Goal: Task Accomplishment & Management: Use online tool/utility

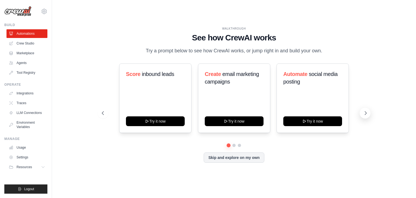
click at [364, 117] on button at bounding box center [365, 113] width 11 height 11
click at [254, 160] on button "Skip and explore on my own" at bounding box center [234, 157] width 60 height 10
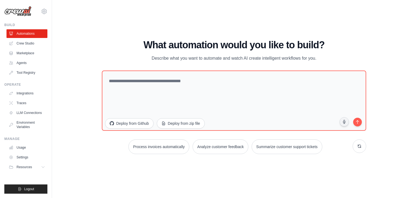
click at [201, 57] on p "Describe what you want to automate and watch AI create intelligent workflows fo…" at bounding box center [234, 58] width 182 height 7
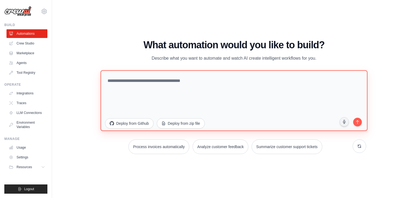
click at [161, 84] on textarea at bounding box center [234, 100] width 267 height 61
paste textarea "**********"
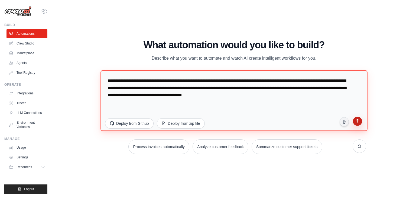
type textarea "**********"
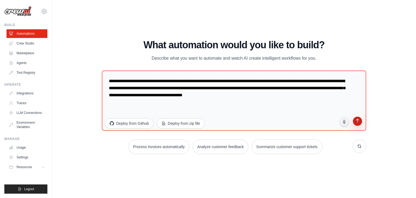
click at [361, 119] on button "submit" at bounding box center [358, 122] width 10 height 10
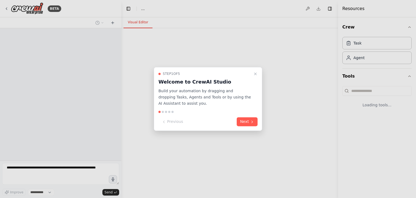
select select "****"
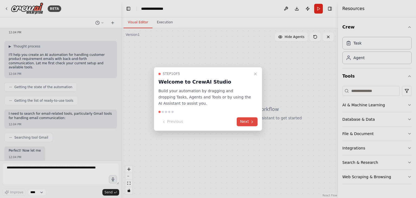
scroll to position [60, 0]
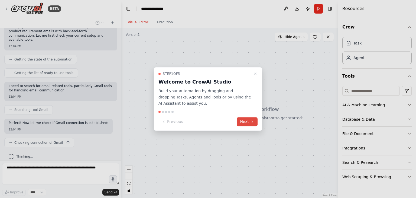
click at [250, 124] on button "Next" at bounding box center [247, 121] width 21 height 9
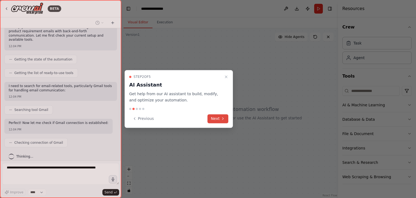
click at [224, 115] on button "Next" at bounding box center [218, 118] width 21 height 9
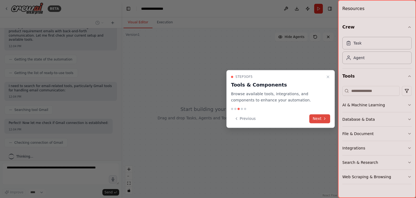
click at [321, 117] on button "Next" at bounding box center [320, 118] width 21 height 9
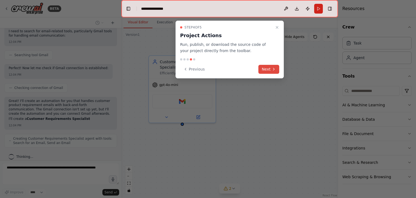
click at [273, 68] on icon at bounding box center [274, 69] width 4 height 4
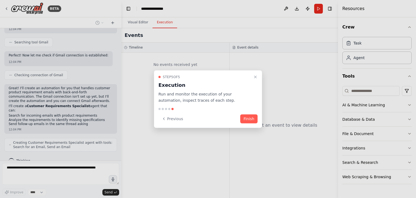
scroll to position [131, 0]
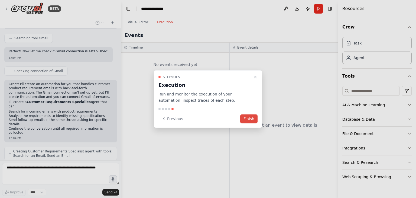
click at [254, 116] on button "Finish" at bounding box center [248, 118] width 17 height 9
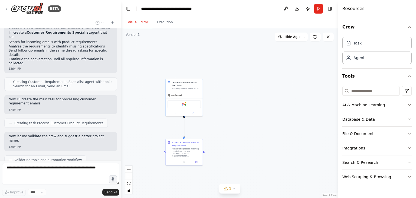
scroll to position [214, 0]
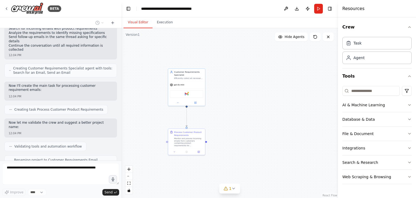
drag, startPoint x: 230, startPoint y: 163, endPoint x: 233, endPoint y: 128, distance: 34.6
click at [233, 128] on div ".deletable-edge-delete-btn { width: 20px; height: 20px; border: 0px solid #ffff…" at bounding box center [229, 113] width 217 height 170
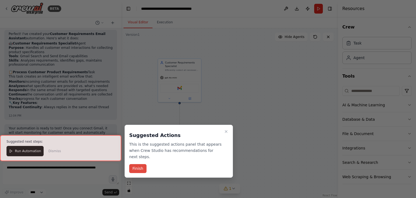
click at [138, 164] on button "Finish" at bounding box center [137, 168] width 17 height 9
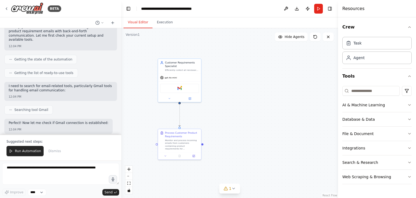
scroll to position [74, 0]
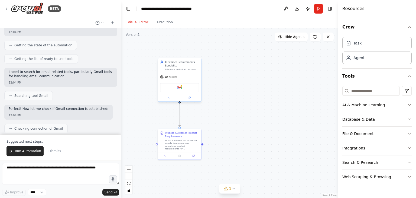
click at [189, 88] on div "Gmail" at bounding box center [179, 87] width 39 height 9
click at [181, 88] on img at bounding box center [180, 87] width 4 height 4
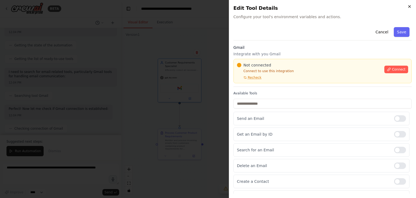
click at [408, 7] on icon "button" at bounding box center [410, 6] width 4 height 4
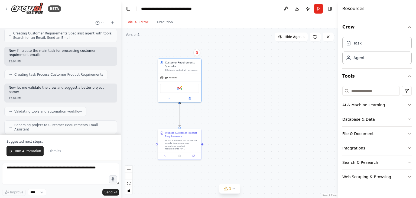
scroll to position [249, 0]
click at [180, 88] on img at bounding box center [180, 87] width 4 height 4
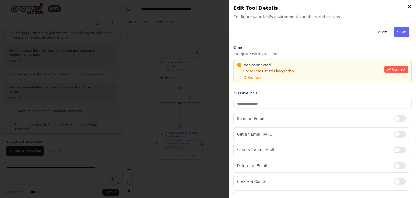
click at [410, 7] on icon "button" at bounding box center [410, 6] width 2 height 2
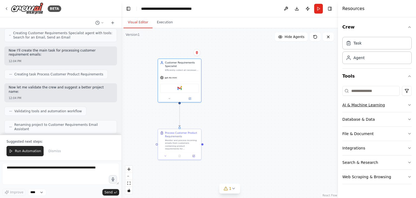
click at [369, 105] on div "AI & Machine Learning" at bounding box center [364, 104] width 43 height 5
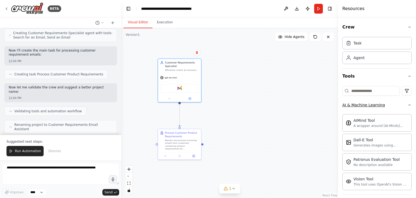
click at [391, 106] on button "AI & Machine Learning" at bounding box center [377, 105] width 69 height 14
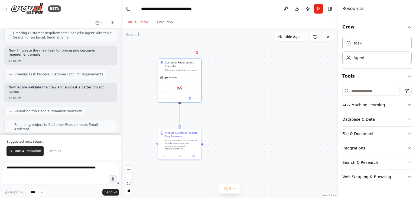
click at [396, 117] on button "Database & Data" at bounding box center [377, 119] width 69 height 14
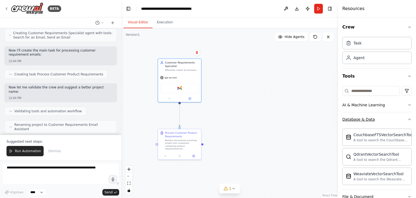
click at [396, 117] on button "Database & Data" at bounding box center [377, 119] width 69 height 14
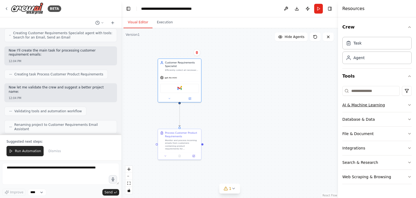
click at [410, 105] on icon "button" at bounding box center [410, 105] width 4 height 4
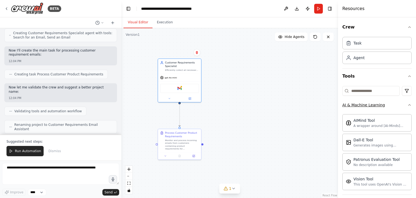
click at [410, 105] on div "Crew Task Agent Tools AI & Machine Learning AIMind Tool A wrapper around [AI-Mi…" at bounding box center [377, 107] width 78 height 181
click at [408, 105] on icon "button" at bounding box center [410, 105] width 4 height 4
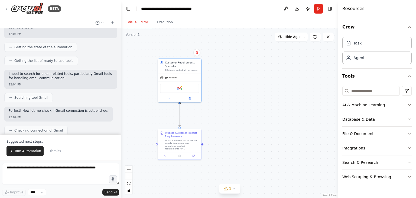
scroll to position [0, 0]
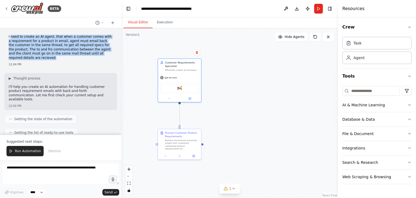
drag, startPoint x: 28, startPoint y: 59, endPoint x: 11, endPoint y: 37, distance: 28.2
click at [11, 37] on p "I need to create an AI agent, that when a customer comes with a requirement for…" at bounding box center [61, 47] width 104 height 25
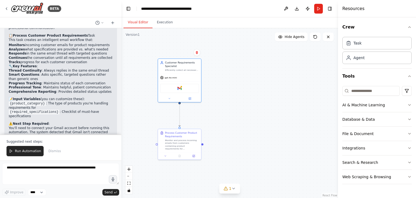
scroll to position [417, 0]
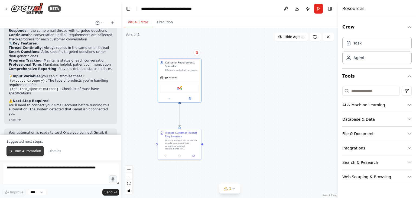
click at [30, 150] on span "Run Automation" at bounding box center [28, 151] width 26 height 4
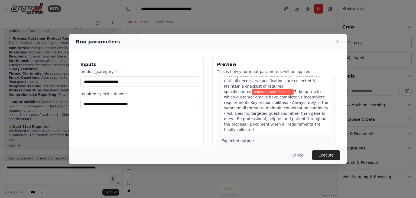
scroll to position [0, 0]
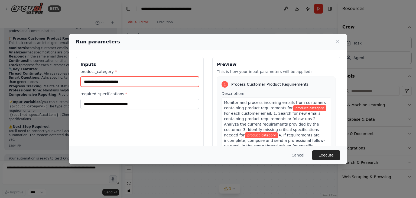
click at [142, 77] on input "product_category *" at bounding box center [140, 81] width 119 height 10
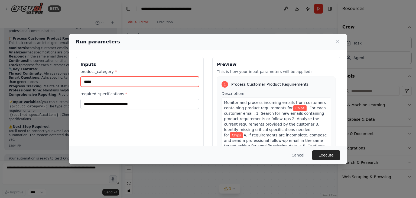
type input "*****"
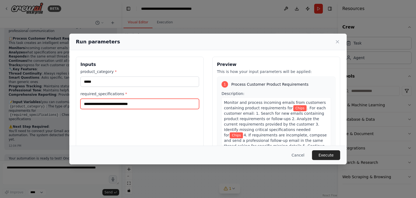
click at [133, 103] on input "required_specifications *" at bounding box center [140, 104] width 119 height 10
type input "*"
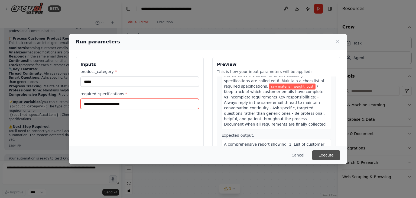
type input "**********"
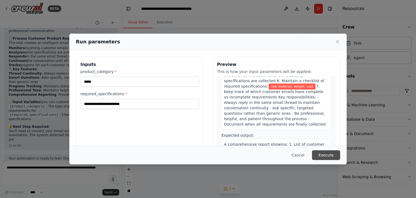
click at [329, 153] on button "Execute" at bounding box center [326, 155] width 28 height 10
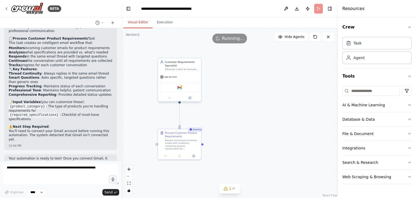
scroll to position [417, 0]
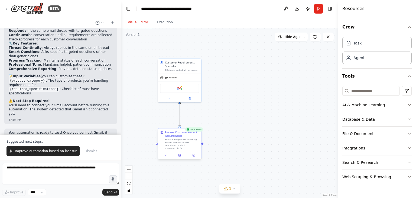
click at [187, 141] on div "Monitor and process incoming emails from customers containing product requireme…" at bounding box center [182, 143] width 34 height 11
click at [181, 88] on img at bounding box center [180, 87] width 4 height 4
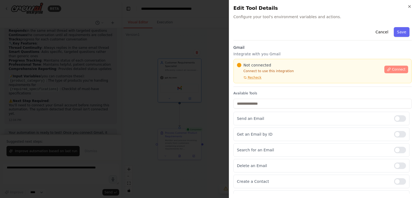
click at [392, 68] on span "Connect" at bounding box center [399, 69] width 14 height 4
click at [393, 67] on span "Connect" at bounding box center [399, 69] width 14 height 4
click at [256, 79] on span "Recheck" at bounding box center [255, 77] width 14 height 4
click at [259, 51] on p "Integrate with you Gmail" at bounding box center [323, 53] width 178 height 5
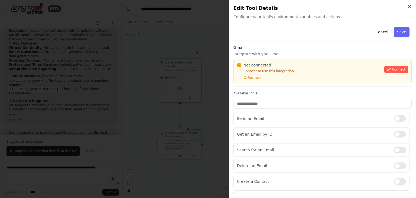
click at [272, 60] on div "Not connected Connect to use this integration Recheck Connect" at bounding box center [323, 71] width 178 height 24
click at [165, 80] on div at bounding box center [208, 99] width 416 height 198
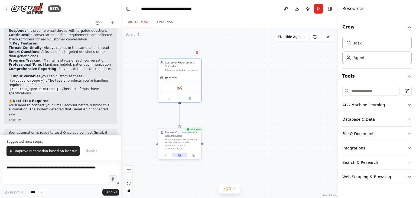
click at [178, 155] on icon at bounding box center [179, 155] width 3 height 3
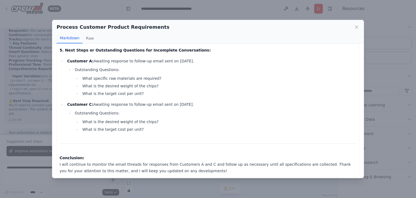
scroll to position [399, 0]
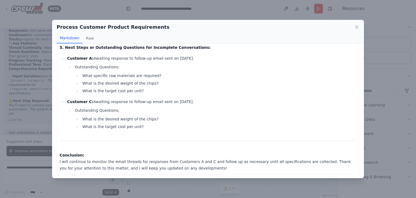
drag, startPoint x: 178, startPoint y: 155, endPoint x: 132, endPoint y: 97, distance: 74.6
click at [132, 97] on ul "Customer A: Awaiting response to follow-up email sent on 2025-09-11. Outstandin…" at bounding box center [208, 92] width 297 height 75
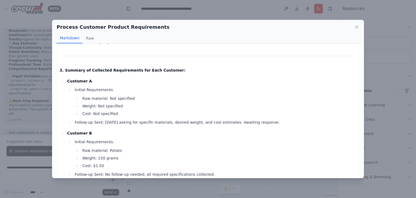
scroll to position [139, 0]
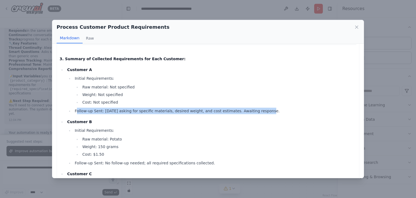
drag, startPoint x: 76, startPoint y: 112, endPoint x: 250, endPoint y: 112, distance: 173.5
click at [250, 112] on li "Follow-up Sent: 2025-09-11 asking for specific materials, desired weight, and c…" at bounding box center [215, 111] width 284 height 7
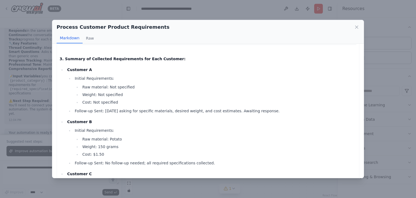
click at [102, 130] on li "Initial Requirements: Raw material: Potato Weight: 150 grams Cost: $1.50" at bounding box center [215, 142] width 284 height 30
drag, startPoint x: 272, startPoint y: 112, endPoint x: 64, endPoint y: 107, distance: 208.3
click at [64, 107] on ul "Customer A Initial Requirements: Raw material: Not specified Weight: Not specif…" at bounding box center [208, 142] width 297 height 152
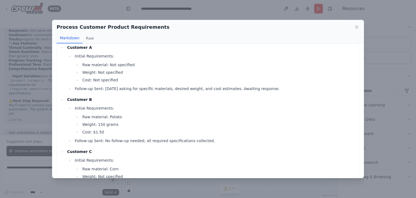
scroll to position [162, 0]
drag, startPoint x: 102, startPoint y: 131, endPoint x: 82, endPoint y: 118, distance: 24.6
click at [82, 118] on ul "Raw material: Potato Weight: 150 grams Cost: $1.50" at bounding box center [216, 125] width 282 height 22
click at [146, 137] on li "Follow-up Sent: No follow-up needed; all required specifications collected." at bounding box center [215, 140] width 284 height 7
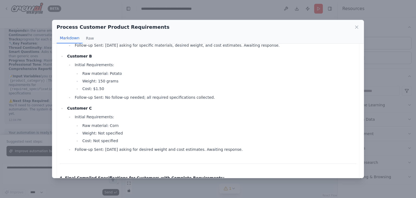
scroll to position [207, 0]
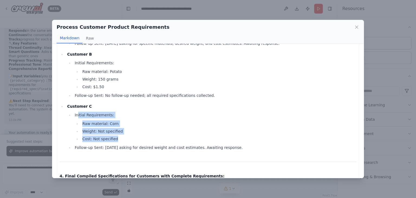
drag, startPoint x: 117, startPoint y: 140, endPoint x: 76, endPoint y: 114, distance: 48.7
click at [76, 114] on li "Initial Requirements: Raw material: Corn Weight: Not specified Cost: Not specif…" at bounding box center [215, 127] width 284 height 30
click at [97, 141] on li "Cost: Not specified" at bounding box center [219, 139] width 276 height 7
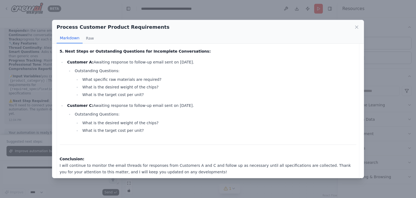
scroll to position [399, 0]
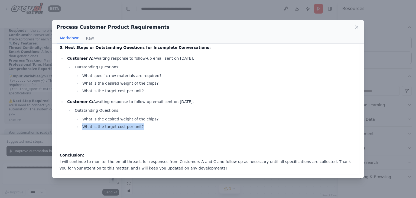
drag, startPoint x: 139, startPoint y: 127, endPoint x: 80, endPoint y: 127, distance: 59.4
click at [80, 127] on ul "What is the desired weight of the chips? What is the target cost per unit?" at bounding box center [216, 123] width 282 height 14
click at [356, 28] on icon at bounding box center [357, 27] width 3 height 3
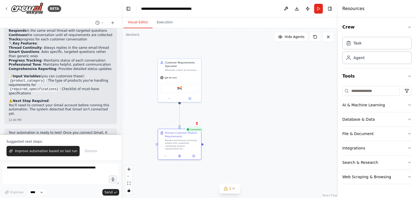
click at [214, 103] on div ".deletable-edge-delete-btn { width: 20px; height: 20px; border: 0px solid #ffff…" at bounding box center [229, 113] width 217 height 170
click at [191, 98] on icon at bounding box center [190, 98] width 2 height 2
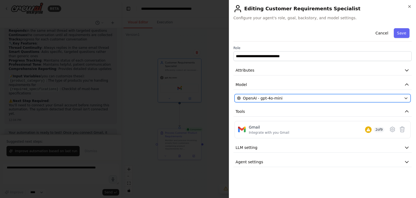
click at [301, 100] on div "OpenAI - gpt-4o-mini" at bounding box center [319, 97] width 165 height 5
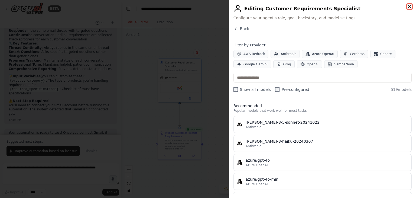
click at [409, 4] on icon "button" at bounding box center [410, 6] width 4 height 4
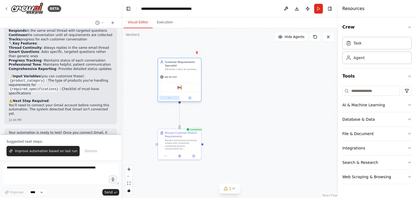
click at [170, 97] on icon at bounding box center [169, 98] width 3 height 3
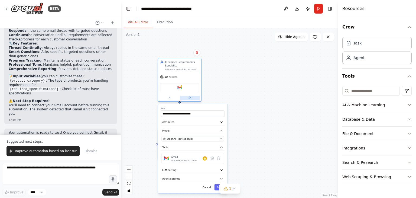
click at [195, 97] on button at bounding box center [190, 98] width 20 height 4
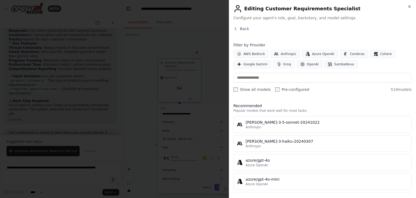
scroll to position [0, 0]
click at [293, 16] on span "Configure your agent's role, goal, backstory, and model settings." at bounding box center [323, 17] width 178 height 5
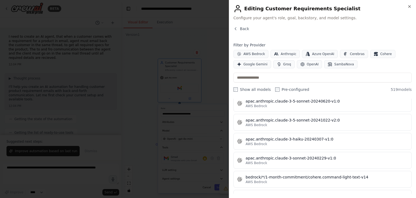
scroll to position [608, 0]
click at [239, 29] on button "Back" at bounding box center [242, 28] width 16 height 5
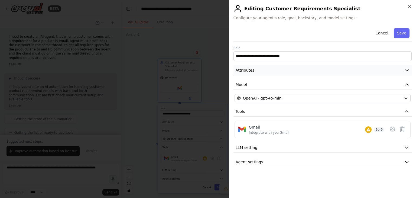
click at [288, 71] on button "Attributes" at bounding box center [323, 70] width 178 height 10
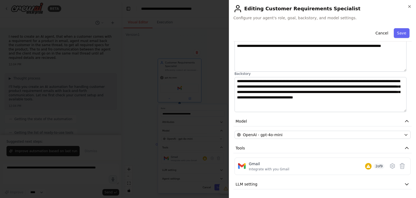
scroll to position [63, 0]
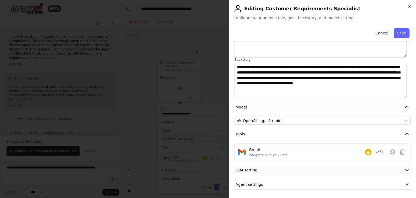
click at [269, 168] on button "LLM setting" at bounding box center [323, 170] width 178 height 10
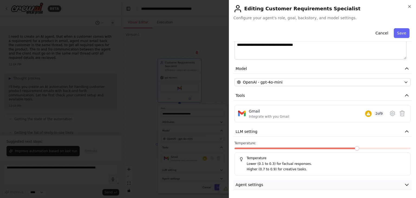
click at [269, 188] on button "Agent settings" at bounding box center [323, 185] width 178 height 10
click at [275, 178] on div "**********" at bounding box center [323, 130] width 178 height 410
click at [278, 182] on button "Agent settings" at bounding box center [323, 185] width 178 height 10
click at [390, 184] on button "Agent settings" at bounding box center [323, 185] width 178 height 10
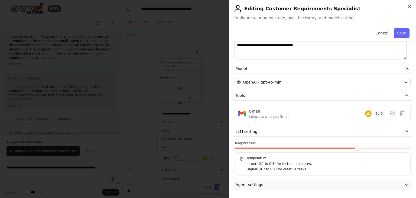
click at [390, 184] on button "Agent settings" at bounding box center [323, 185] width 178 height 10
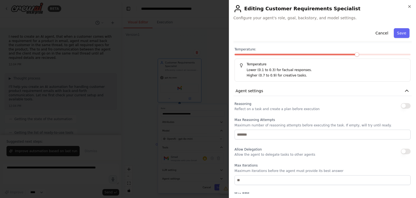
scroll to position [195, 0]
click at [401, 105] on button "button" at bounding box center [406, 105] width 10 height 5
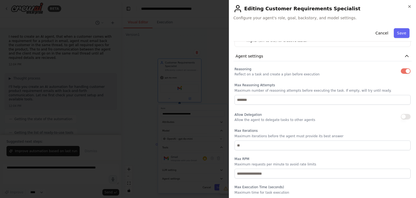
scroll to position [242, 0]
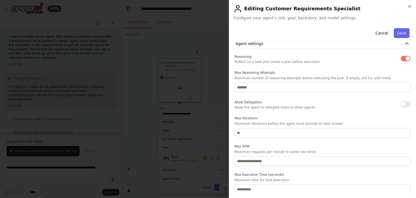
click at [404, 104] on button "button" at bounding box center [406, 103] width 10 height 5
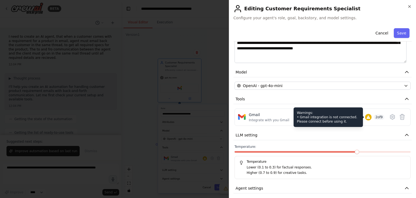
scroll to position [96, 0]
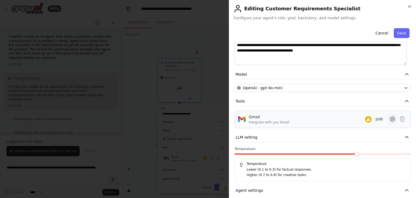
click at [390, 117] on icon at bounding box center [393, 119] width 7 height 7
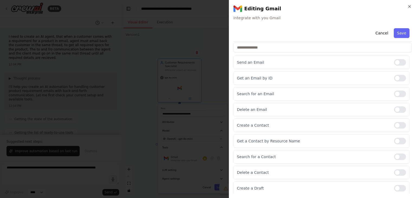
scroll to position [57, 0]
click at [399, 34] on button "Save" at bounding box center [402, 33] width 16 height 10
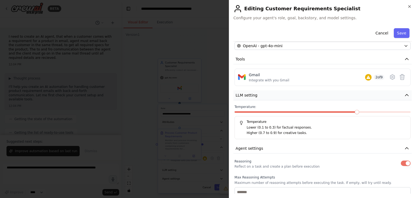
scroll to position [140, 0]
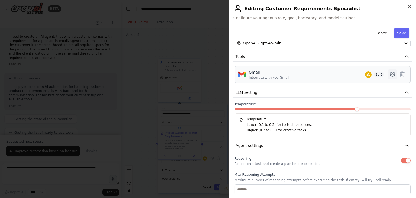
click at [390, 75] on icon at bounding box center [392, 74] width 5 height 5
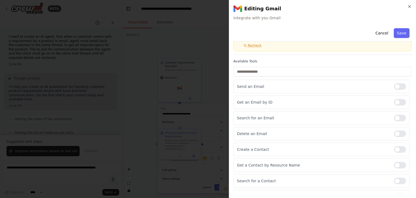
scroll to position [0, 0]
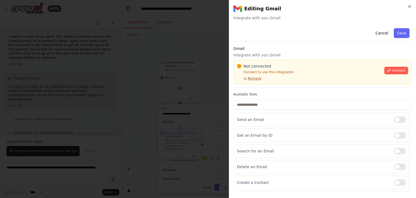
click at [252, 76] on span "Recheck" at bounding box center [255, 78] width 14 height 4
click at [395, 69] on span "Connect" at bounding box center [399, 70] width 14 height 4
click at [385, 72] on button "Connect" at bounding box center [397, 71] width 24 height 8
click at [397, 71] on span "Connect" at bounding box center [399, 70] width 14 height 4
click at [259, 54] on p "Integrate with you Gmail" at bounding box center [323, 54] width 178 height 5
